Goal: Task Accomplishment & Management: Use online tool/utility

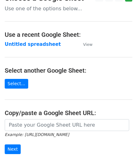
scroll to position [31, 0]
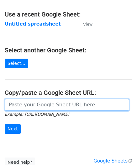
click at [28, 105] on input "url" at bounding box center [67, 105] width 124 height 12
paste input "https://docs.google.com/spreadsheets/d/1BxwzgeX9aSr6NOfesAnG-PvGxDH99I5gz5iWFdN…"
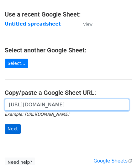
type input "https://docs.google.com/spreadsheets/d/1BxwzgeX9aSr6NOfesAnG-PvGxDH99I5gz5iWFdN…"
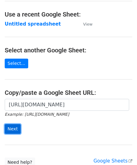
click at [14, 128] on input "Next" at bounding box center [13, 129] width 16 height 10
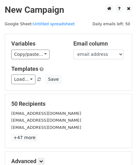
scroll to position [76, 0]
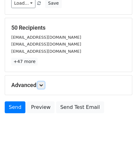
drag, startPoint x: 41, startPoint y: 85, endPoint x: 37, endPoint y: 92, distance: 8.2
click at [41, 85] on icon at bounding box center [41, 85] width 4 height 4
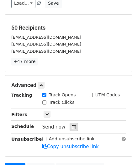
click at [72, 126] on icon at bounding box center [74, 127] width 4 height 4
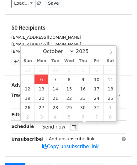
type input "[DATE] 12:00"
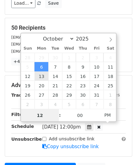
scroll to position [0, 0]
paste input "Hour"
type input "2"
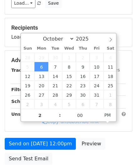
type input "[DATE] 14:00"
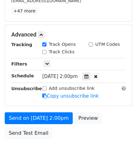
scroll to position [152, 0]
